Goal: Information Seeking & Learning: Find specific fact

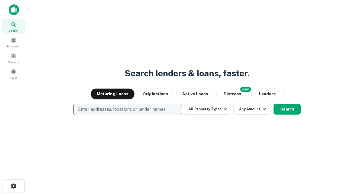
click at [128, 110] on p "Enter addresses, locations or lender names" at bounding box center [122, 109] width 88 height 7
type input "**********"
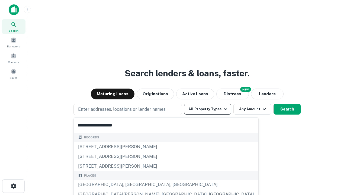
click at [130, 185] on div "[GEOGRAPHIC_DATA], [GEOGRAPHIC_DATA], [GEOGRAPHIC_DATA]" at bounding box center [166, 185] width 185 height 10
click at [208, 109] on button "All Property Types" at bounding box center [207, 109] width 47 height 11
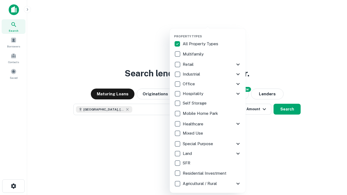
click at [212, 33] on button "button" at bounding box center [212, 33] width 76 height 0
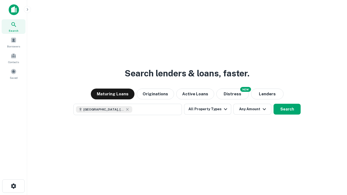
scroll to position [9, 0]
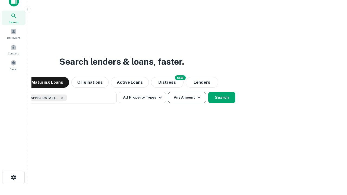
click at [168, 92] on button "Any Amount" at bounding box center [187, 97] width 38 height 11
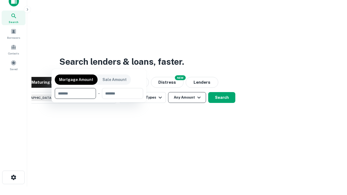
scroll to position [39, 154]
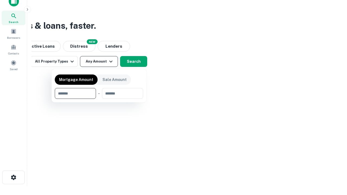
type input "*******"
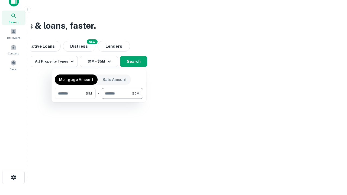
type input "*******"
click at [99, 99] on button "button" at bounding box center [99, 99] width 88 height 0
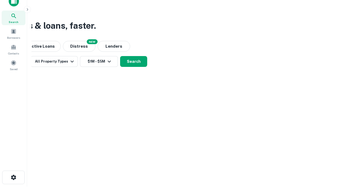
scroll to position [9, 0]
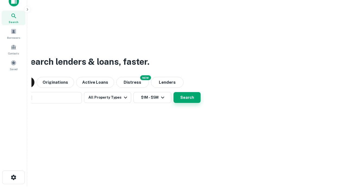
click at [174, 92] on button "Search" at bounding box center [187, 97] width 27 height 11
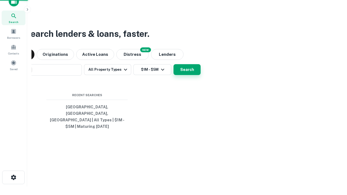
scroll to position [18, 154]
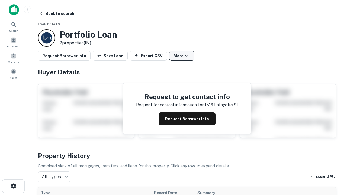
click at [182, 56] on button "More" at bounding box center [181, 56] width 25 height 10
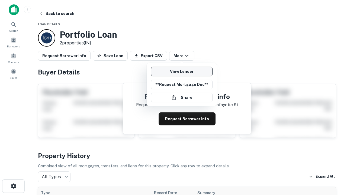
click at [182, 72] on link "View Lender" at bounding box center [182, 72] width 62 height 10
